Goal: Task Accomplishment & Management: Use online tool/utility

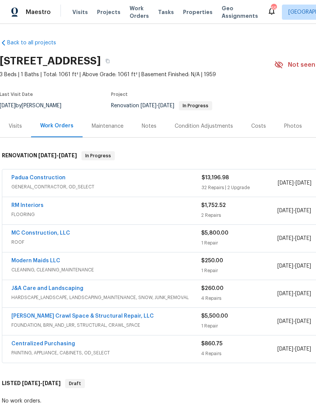
scroll to position [0, 0]
click at [20, 127] on div "Visits" at bounding box center [15, 126] width 13 height 8
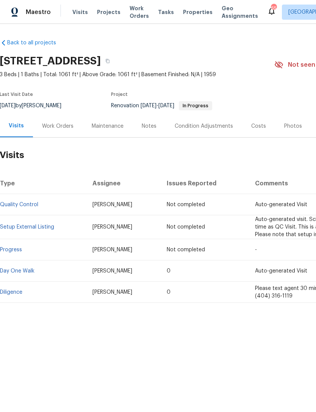
click at [20, 292] on link "Diligence" at bounding box center [11, 291] width 22 height 5
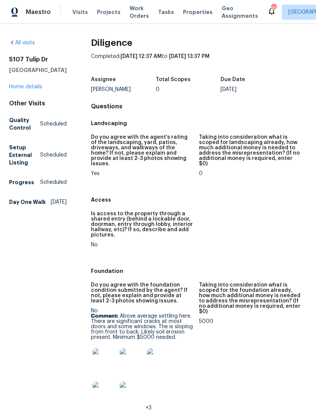
click at [36, 89] on link "Home details" at bounding box center [25, 86] width 33 height 5
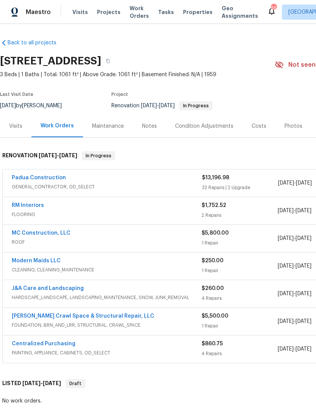
click at [48, 175] on link "Padua Construction" at bounding box center [39, 177] width 54 height 5
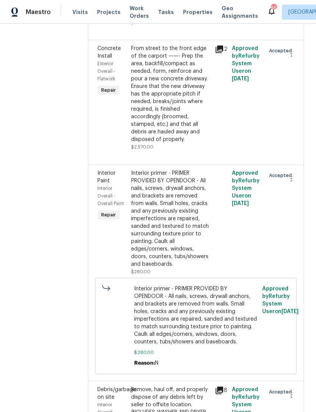
scroll to position [1425, 0]
click at [195, 385] on div "Remove, haul off, and properly dispose of any debris left by seller to offsite …" at bounding box center [171, 400] width 80 height 30
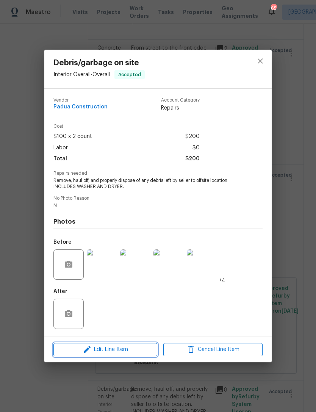
click at [131, 351] on span "Edit Line Item" at bounding box center [105, 349] width 99 height 9
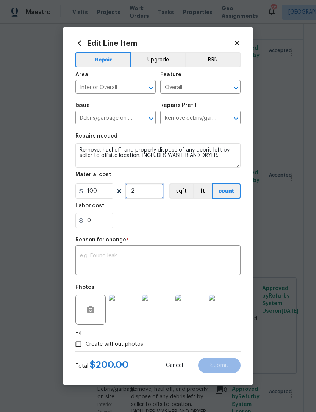
click at [145, 195] on input "2" at bounding box center [144, 190] width 38 height 15
type input "1"
click at [156, 219] on div "0" at bounding box center [157, 220] width 165 height 15
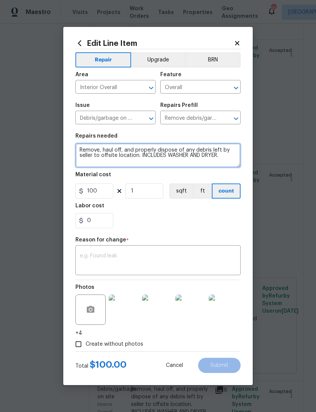
click at [148, 156] on textarea "Remove, haul off, and properly dispose of any debris left by seller to offsite …" at bounding box center [157, 155] width 165 height 24
click at [142, 156] on textarea "Remove, haul off, and properly dispose of any debris left by seller to offsite …" at bounding box center [157, 155] width 165 height 24
type textarea "Remove, haul off, and properly dispose of any debris left by seller to offsite …"
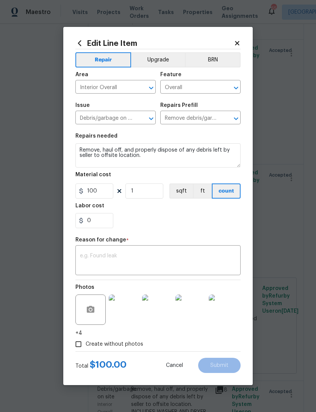
click at [168, 222] on div "0" at bounding box center [157, 220] width 165 height 15
click at [130, 262] on textarea at bounding box center [158, 261] width 156 height 16
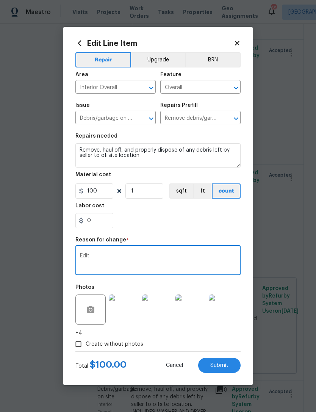
type textarea "Edit"
click at [162, 220] on div "0" at bounding box center [157, 220] width 165 height 15
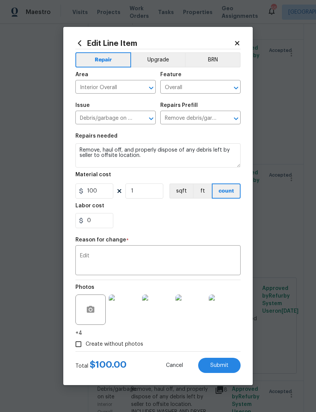
click at [223, 364] on span "Submit" at bounding box center [219, 365] width 18 height 6
type textarea "Remove, haul off, and properly dispose of any debris left by seller to offsite …"
type input "2"
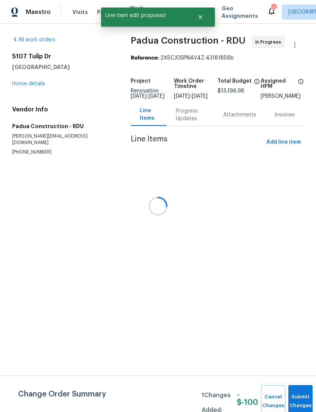
scroll to position [0, 0]
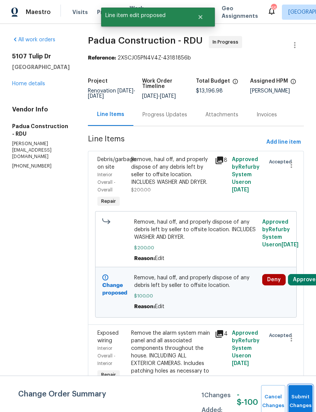
click at [298, 394] on button "Submit Changes" at bounding box center [300, 401] width 24 height 33
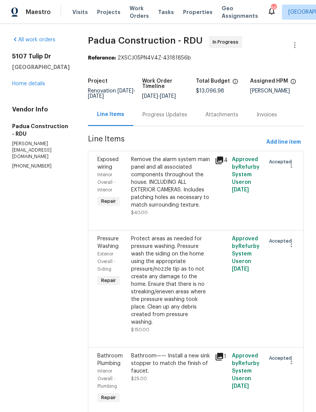
click at [33, 86] on link "Home details" at bounding box center [28, 83] width 33 height 5
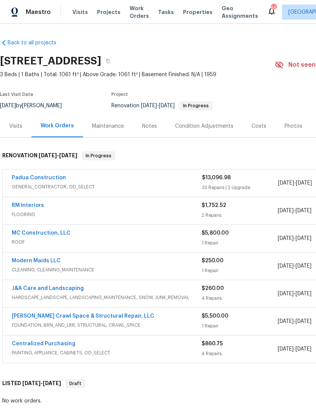
click at [43, 177] on link "Padua Construction" at bounding box center [39, 177] width 54 height 5
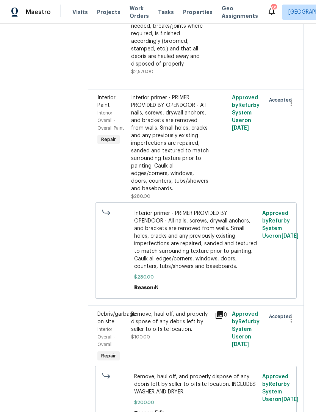
scroll to position [1502, 0]
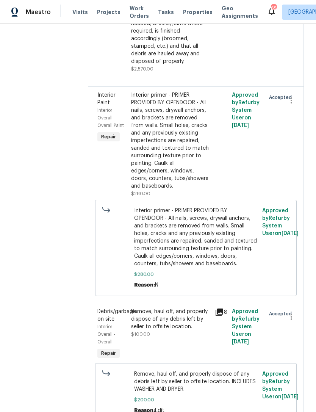
click at [192, 305] on div "Remove, haul off, and properly dispose of any debris left by seller to offsite …" at bounding box center [171, 334] width 84 height 58
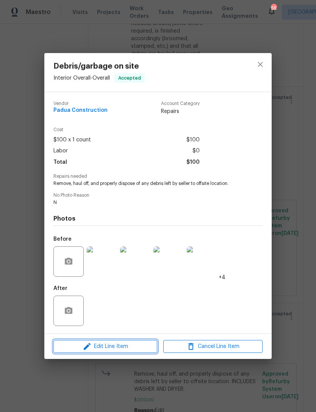
click at [134, 352] on button "Edit Line Item" at bounding box center [105, 346] width 104 height 13
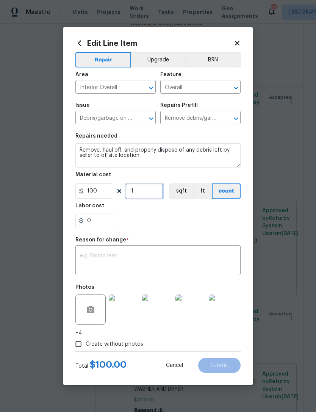
click at [150, 194] on input "1" at bounding box center [144, 190] width 38 height 15
type input "2"
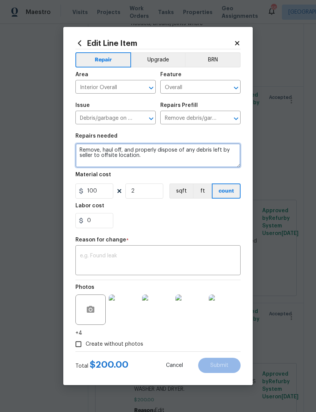
click at [152, 161] on textarea "Remove, haul off, and properly dispose of any debris left by seller to offsite …" at bounding box center [157, 155] width 165 height 24
type textarea "Remove, haul off, and properly dispose of any debris left by seller to offsite …"
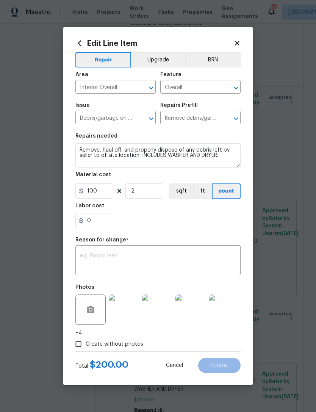
click at [182, 229] on section "Repairs needed Remove, haul off, and properly dispose of any debris left by sel…" at bounding box center [157, 181] width 165 height 104
click at [172, 261] on textarea at bounding box center [158, 261] width 156 height 16
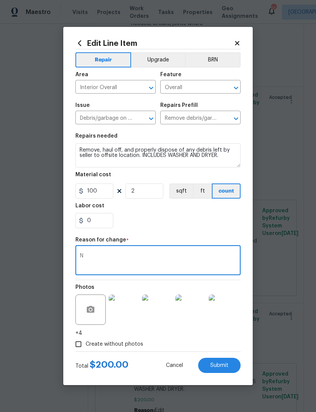
type textarea "N"
click at [178, 220] on div "0" at bounding box center [157, 220] width 165 height 15
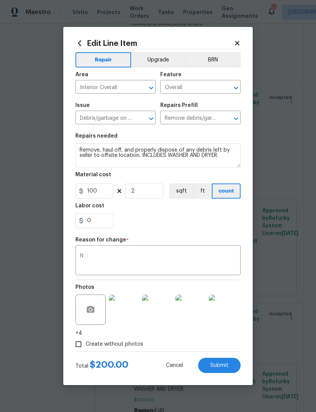
click at [228, 365] on span "Submit" at bounding box center [219, 365] width 18 height 6
type textarea "Remove, haul off, and properly dispose of any debris left by seller to offsite …"
type input "1"
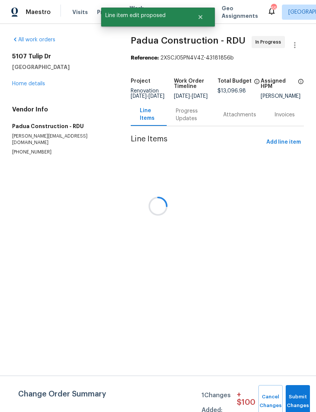
scroll to position [0, 0]
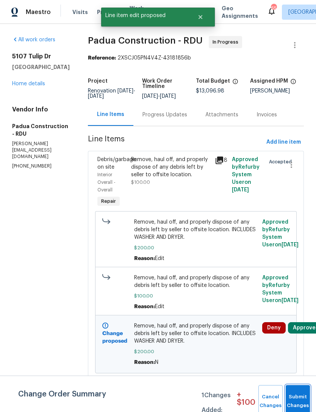
click at [300, 399] on button "Submit Changes" at bounding box center [298, 401] width 24 height 33
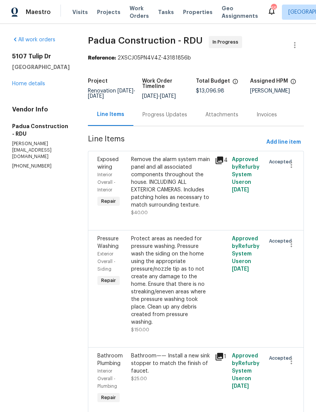
click at [33, 86] on link "Home details" at bounding box center [28, 83] width 33 height 5
